Goal: Navigation & Orientation: Understand site structure

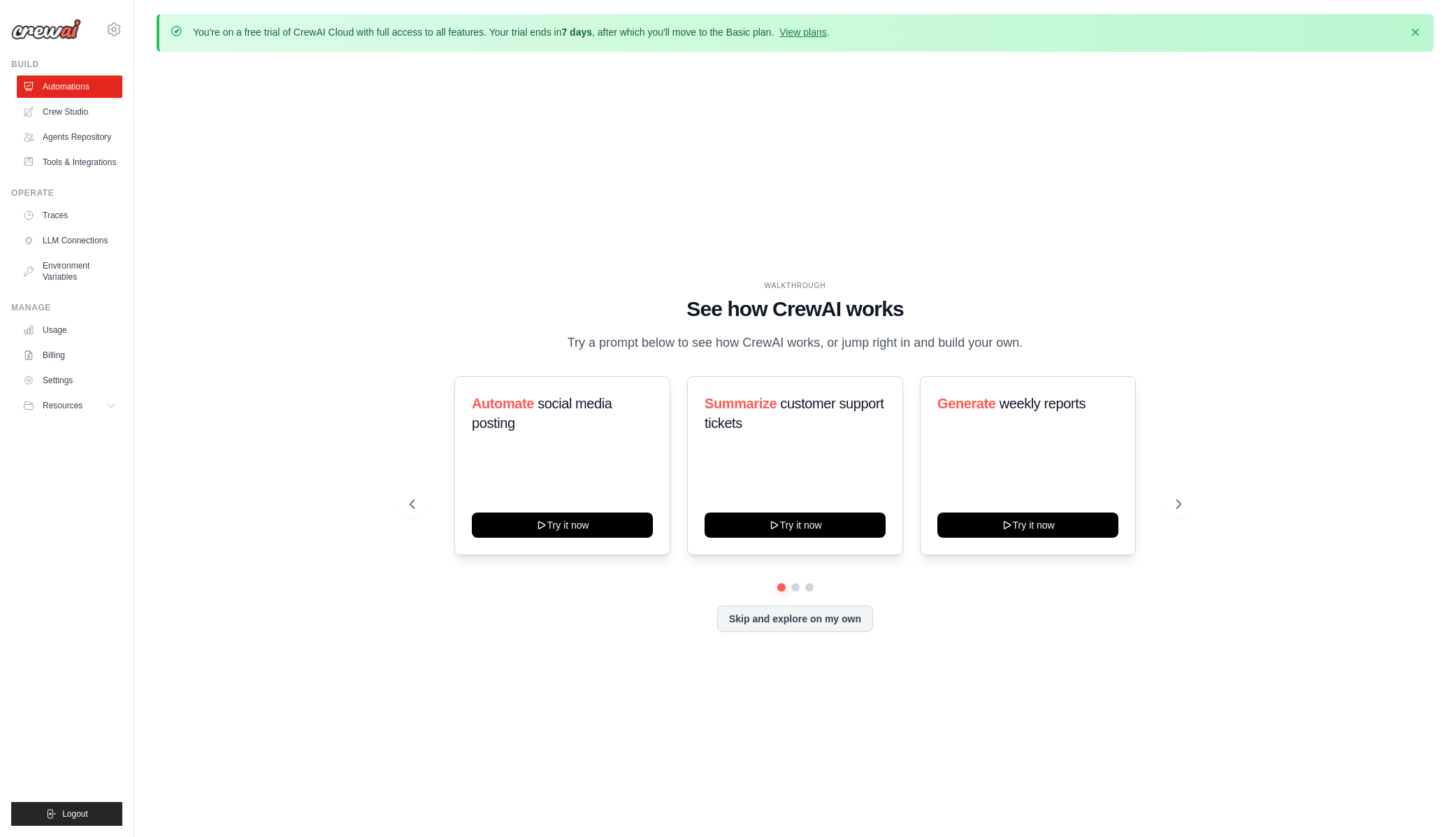
click at [70, 116] on link "Crew Studio" at bounding box center [70, 112] width 106 height 23
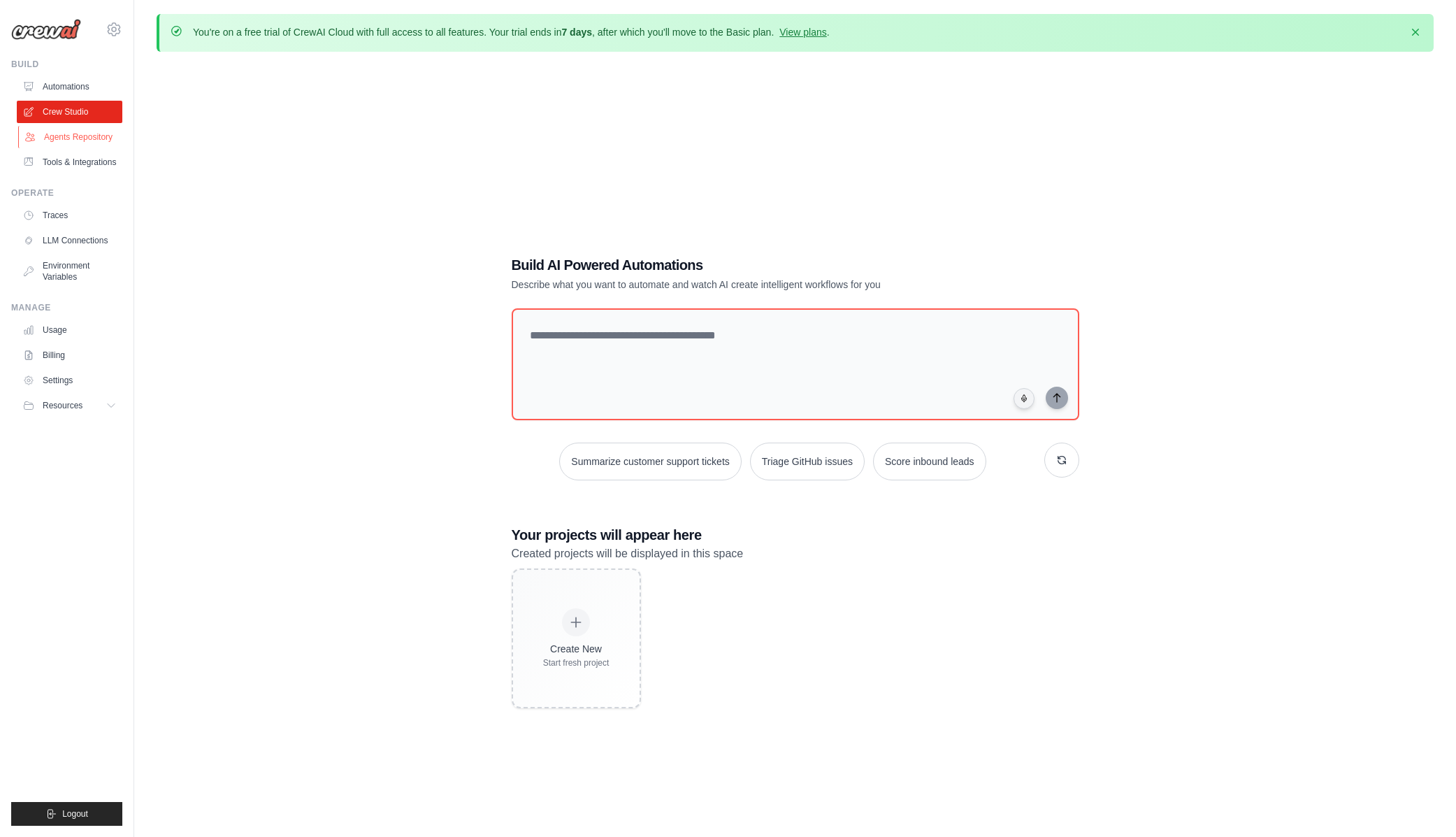
click at [77, 142] on link "Agents Repository" at bounding box center [70, 137] width 106 height 23
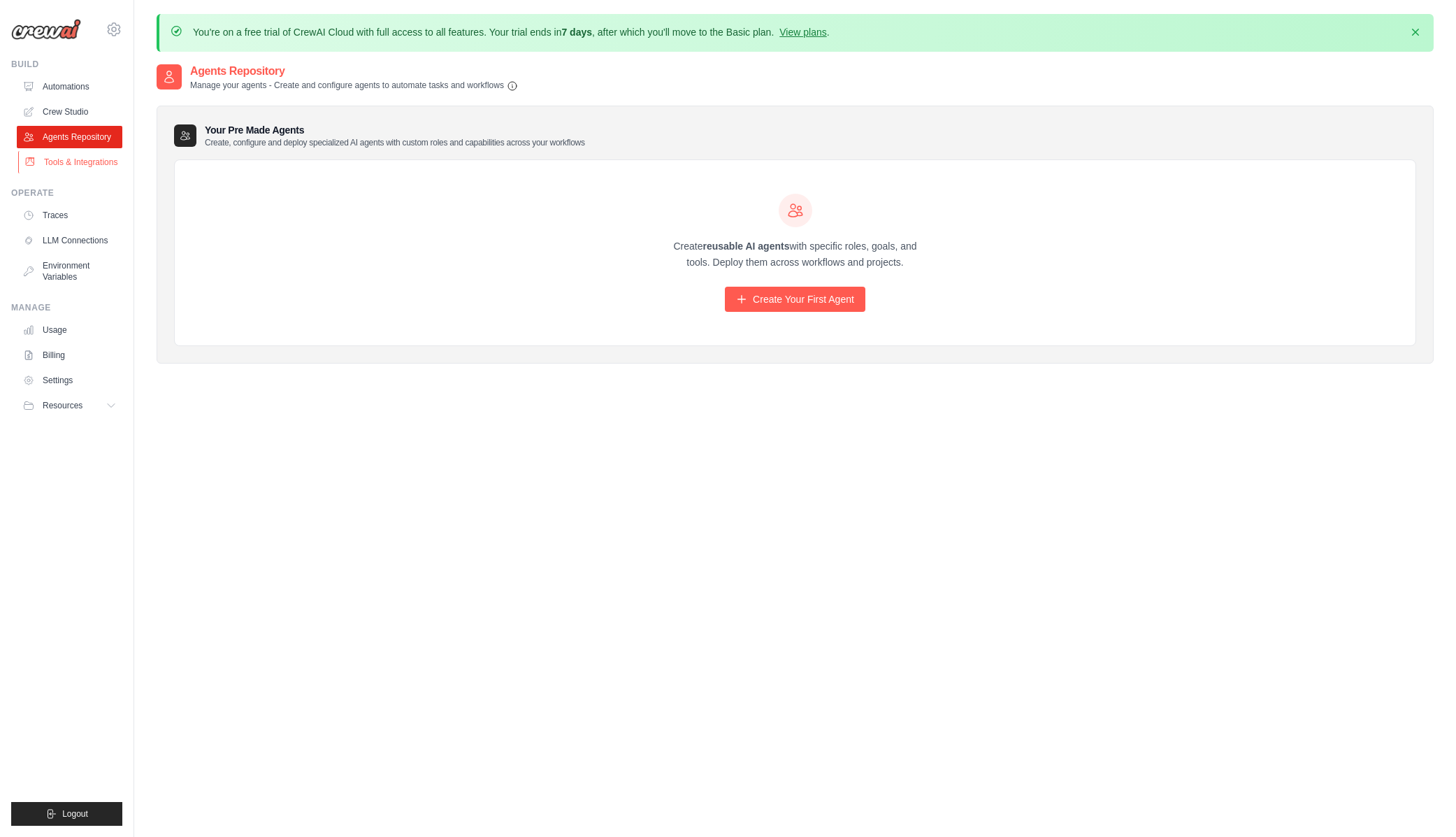
click at [55, 167] on link "Tools & Integrations" at bounding box center [70, 163] width 106 height 23
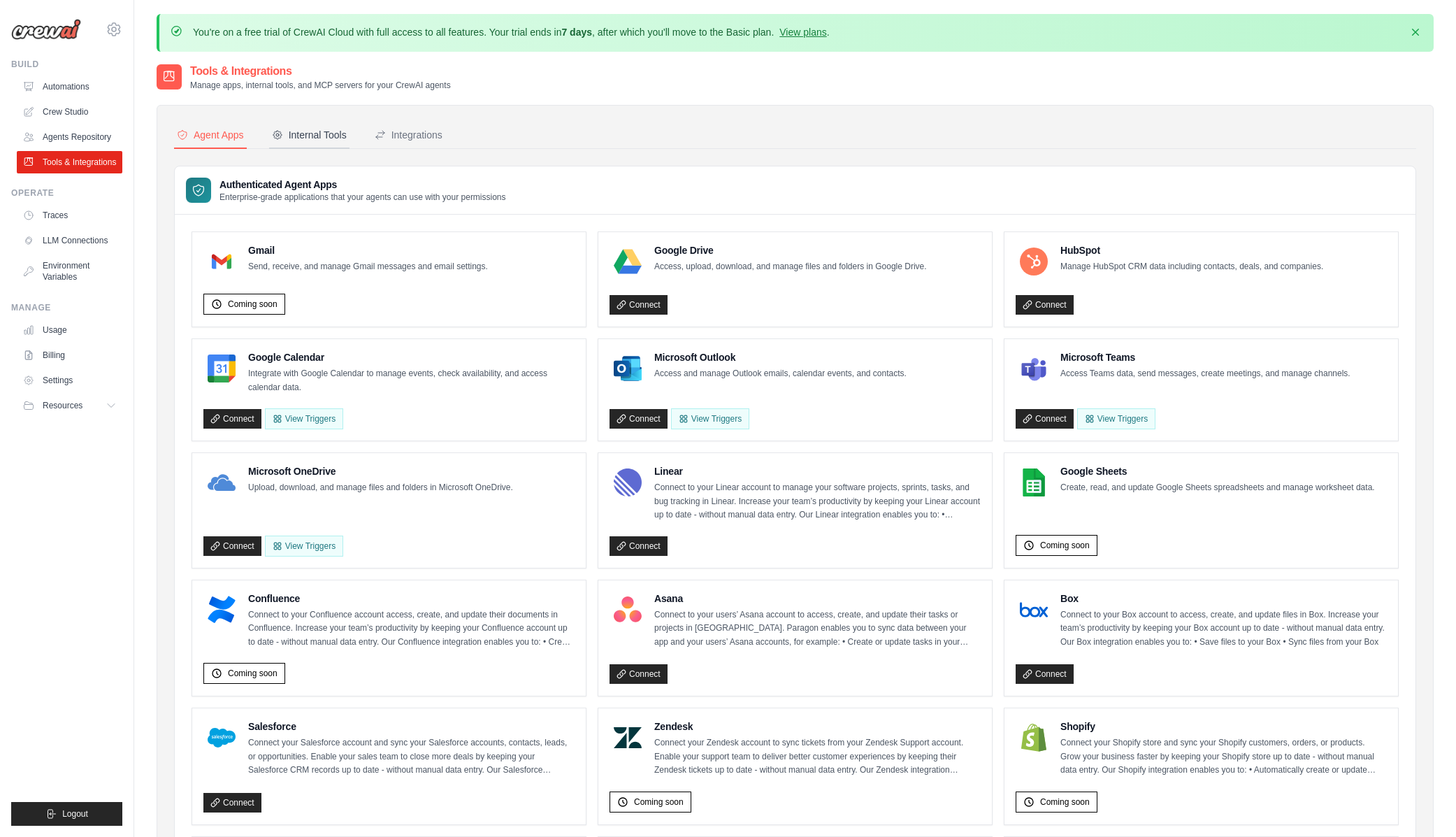
click at [340, 137] on div "Internal Tools" at bounding box center [309, 134] width 74 height 14
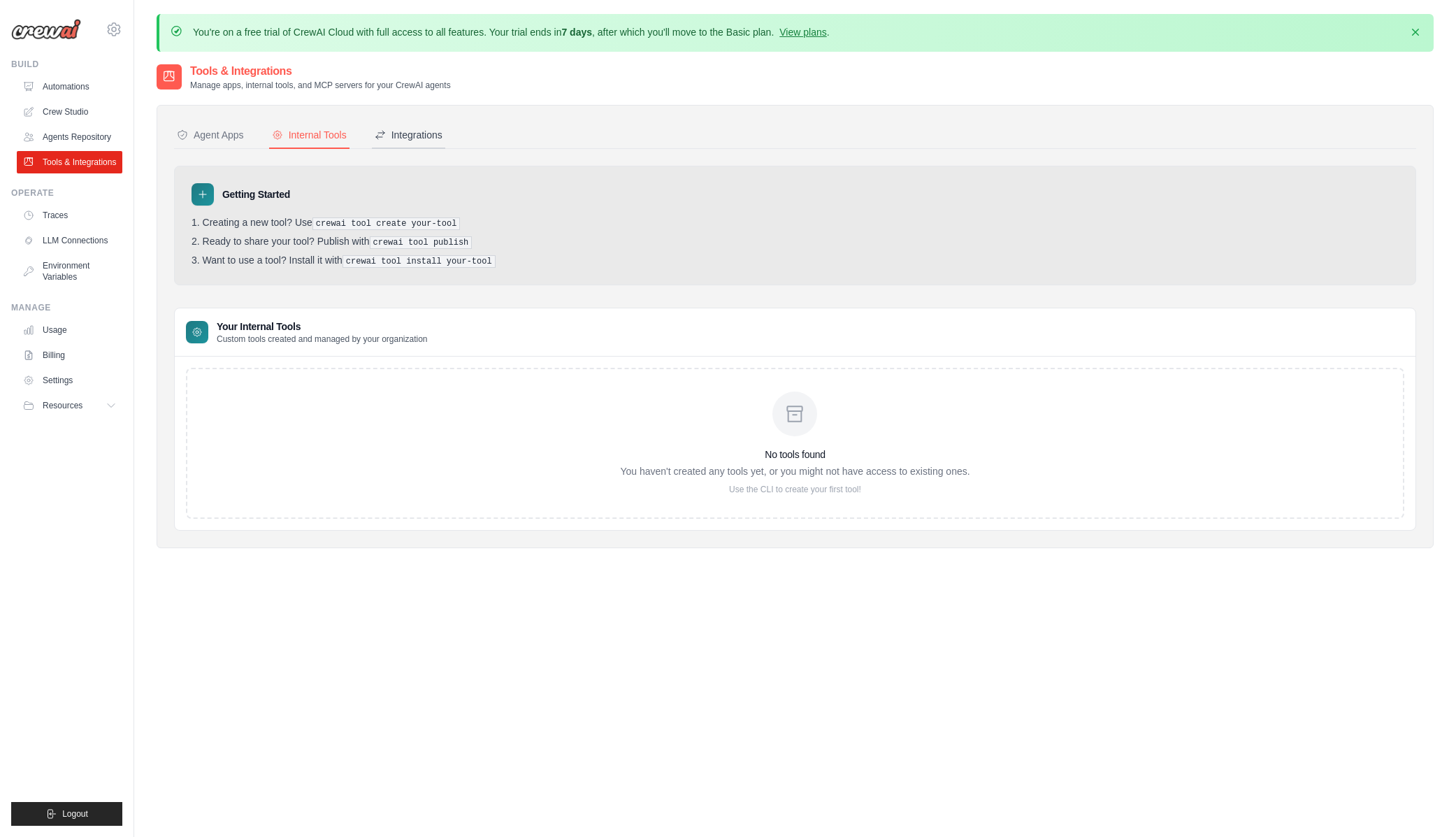
click at [424, 137] on div "Integrations" at bounding box center [408, 134] width 68 height 14
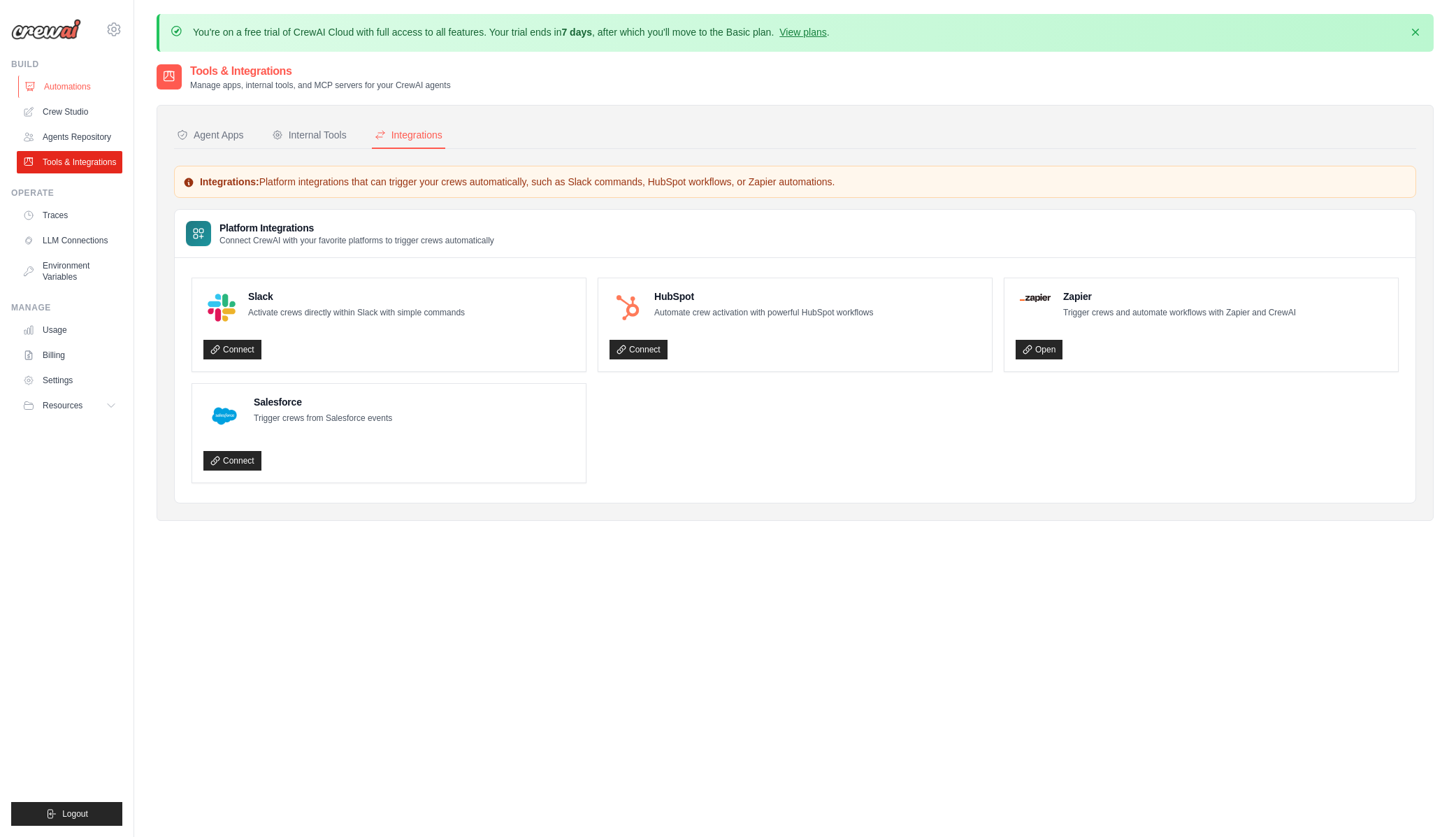
click at [55, 81] on link "Automations" at bounding box center [70, 87] width 106 height 23
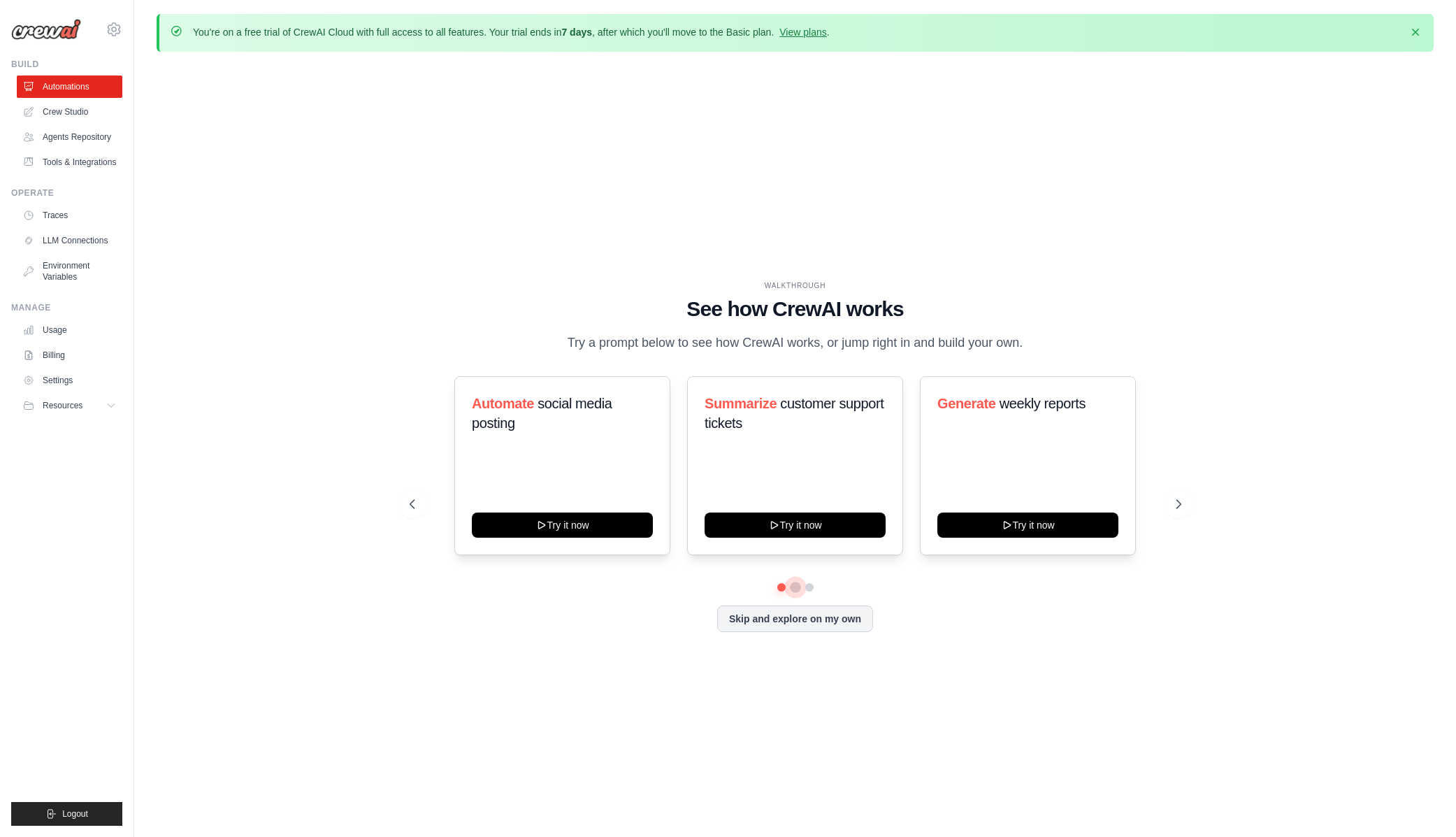
click at [794, 593] on button at bounding box center [796, 587] width 11 height 11
click at [811, 593] on button at bounding box center [809, 587] width 11 height 11
click at [72, 115] on link "Crew Studio" at bounding box center [70, 112] width 106 height 23
